Goal: Transaction & Acquisition: Purchase product/service

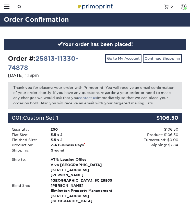
click at [11, 10] on input "Resources Menu" at bounding box center [6, 6] width 13 height 13
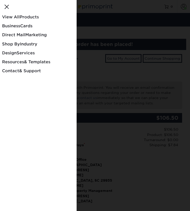
click at [102, 47] on div at bounding box center [95, 105] width 190 height 211
checkbox input "false"
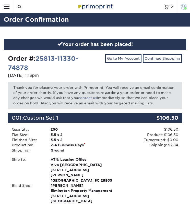
click at [184, 9] on span at bounding box center [185, 8] width 3 height 3
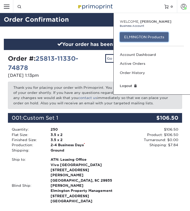
click at [136, 39] on link "ELMINGTON Products" at bounding box center [144, 37] width 49 height 10
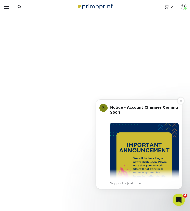
click at [162, 168] on img "Message content" at bounding box center [144, 157] width 68 height 68
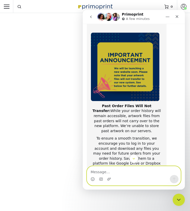
scroll to position [30, 0]
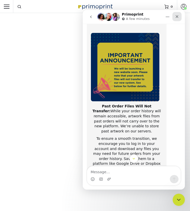
click at [178, 16] on icon "Close" at bounding box center [177, 17] width 4 height 4
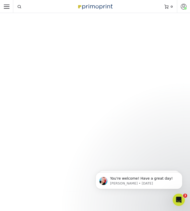
scroll to position [346, 0]
click at [138, 166] on body "You're welcome! Have a great day! Jenny • 6d ago ACTION REQUIRED: Primoprint Or…" at bounding box center [139, 179] width 98 height 32
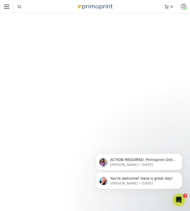
scroll to position [378, 0]
click at [138, 132] on div "You're welcome! Have a great day! Jenny • 6d ago ACTION REQUIRED: Primoprint Or…" at bounding box center [139, 157] width 94 height 64
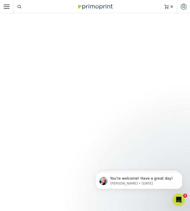
scroll to position [466, 0]
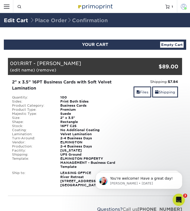
click at [180, 10] on link "Account" at bounding box center [183, 6] width 13 height 13
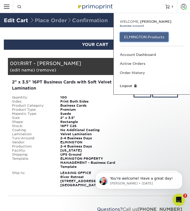
click at [156, 36] on link "ELMINGTON Products" at bounding box center [144, 37] width 49 height 10
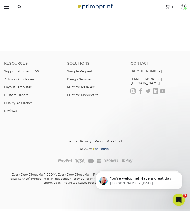
scroll to position [403, 0]
click at [108, 17] on link at bounding box center [94, 6] width 37 height 33
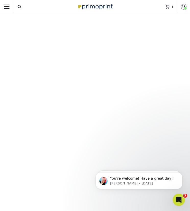
scroll to position [498, 0]
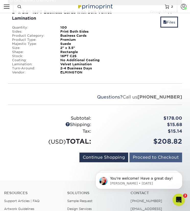
scroll to position [205, 0]
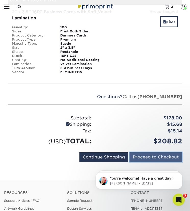
click at [146, 157] on input "Proceed to Checkout" at bounding box center [155, 157] width 53 height 10
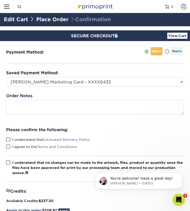
click at [171, 36] on link "View Cart" at bounding box center [177, 36] width 20 height 6
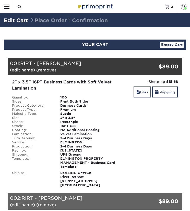
select select "285171"
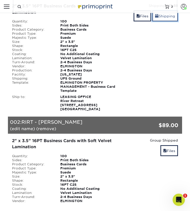
scroll to position [76, 0]
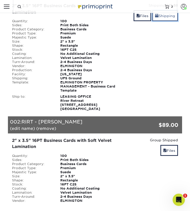
click at [162, 19] on link "Shipping" at bounding box center [165, 15] width 26 height 11
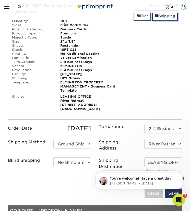
scroll to position [0, 0]
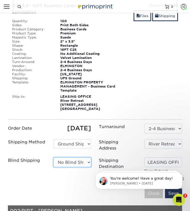
click at [75, 164] on select "No Blind Shipping Ivy Point Cinco Ranch 1104 Residence 12th & Wedgewood 780 Tow…" at bounding box center [72, 162] width 38 height 10
select select "279590"
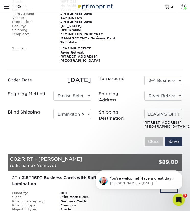
scroll to position [124, 0]
click at [171, 146] on input "Save" at bounding box center [173, 142] width 17 height 10
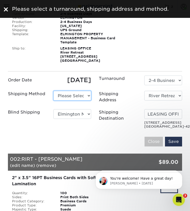
click at [79, 98] on select "Please Select Ground Shipping (+$7.84) 3 Day Shipping Service (+$20.04)" at bounding box center [72, 96] width 38 height 10
select select "03"
click at [53, 91] on select "Please Select Ground Shipping (+$7.84) 3 Day Shipping Service (+$20.04)" at bounding box center [72, 96] width 38 height 10
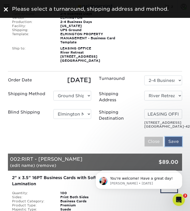
click at [173, 146] on input "Save" at bounding box center [173, 142] width 17 height 10
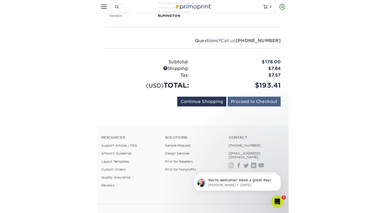
scroll to position [280, 0]
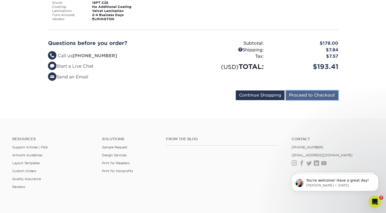
click at [189, 96] on input "Proceed to Checkout" at bounding box center [311, 95] width 53 height 10
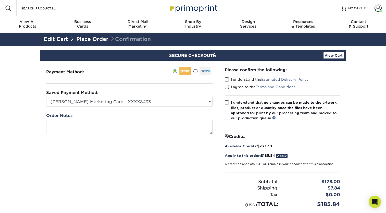
click at [225, 79] on span at bounding box center [227, 79] width 4 height 5
click at [0, 0] on input "I understand the Estimated Delivery Policy" at bounding box center [0, 0] width 0 height 0
click at [226, 86] on span at bounding box center [227, 86] width 4 height 5
click at [0, 0] on input "I agree to the Terms and Conditions" at bounding box center [0, 0] width 0 height 0
click at [226, 101] on span at bounding box center [227, 102] width 4 height 5
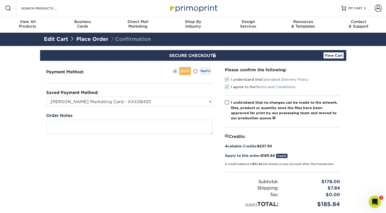
click at [0, 0] on input "I understand that no changes can be made to the artwork, files, product or quan…" at bounding box center [0, 0] width 0 height 0
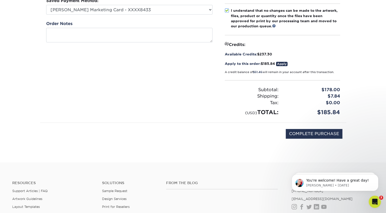
scroll to position [92, 0]
click at [293, 131] on input "COMPLETE PURCHASE" at bounding box center [313, 134] width 57 height 10
type input "PROCESSING, PLEASE WAIT..."
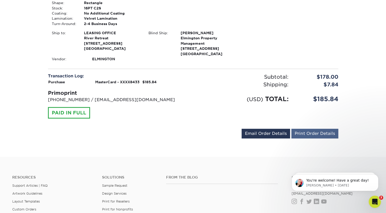
scroll to position [306, 0]
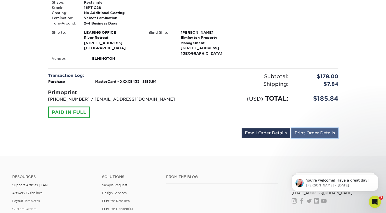
click at [301, 132] on link "Print Order Details" at bounding box center [314, 133] width 47 height 10
